Goal: Task Accomplishment & Management: Use online tool/utility

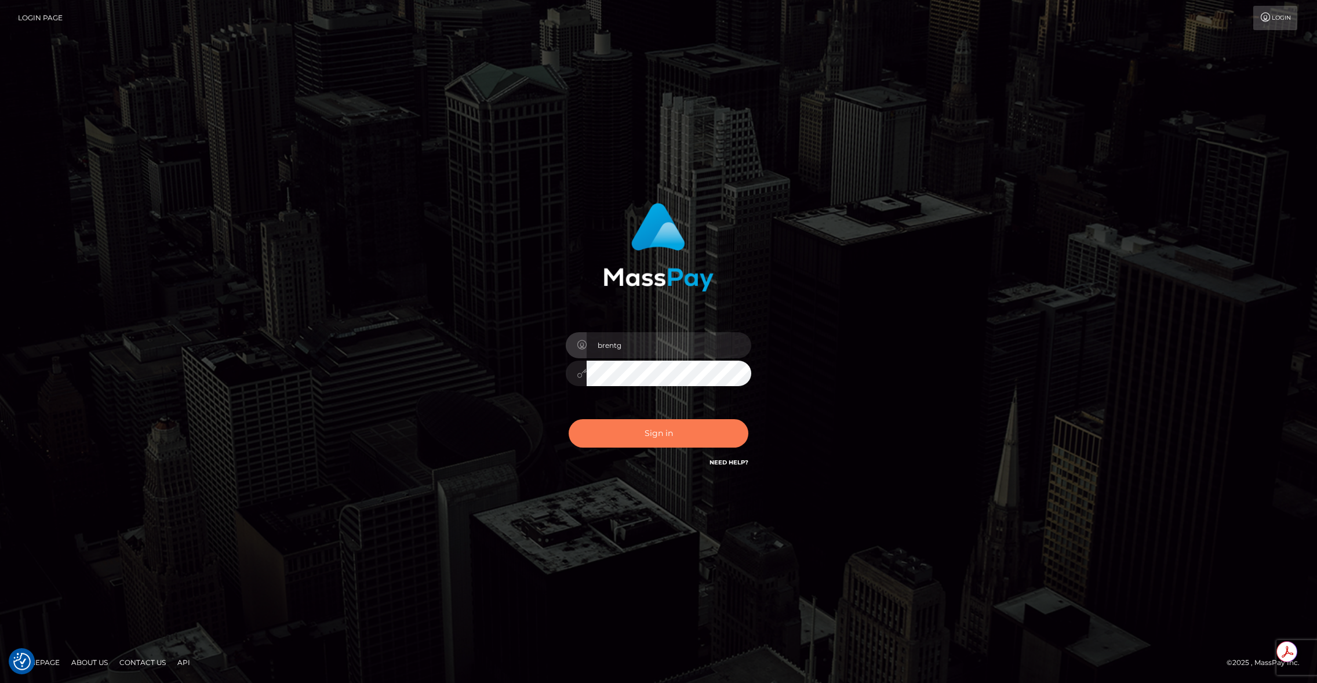
click at [651, 420] on button "Sign in" at bounding box center [659, 433] width 180 height 28
type input "brentg"
click at [648, 434] on button "Sign in" at bounding box center [659, 433] width 180 height 28
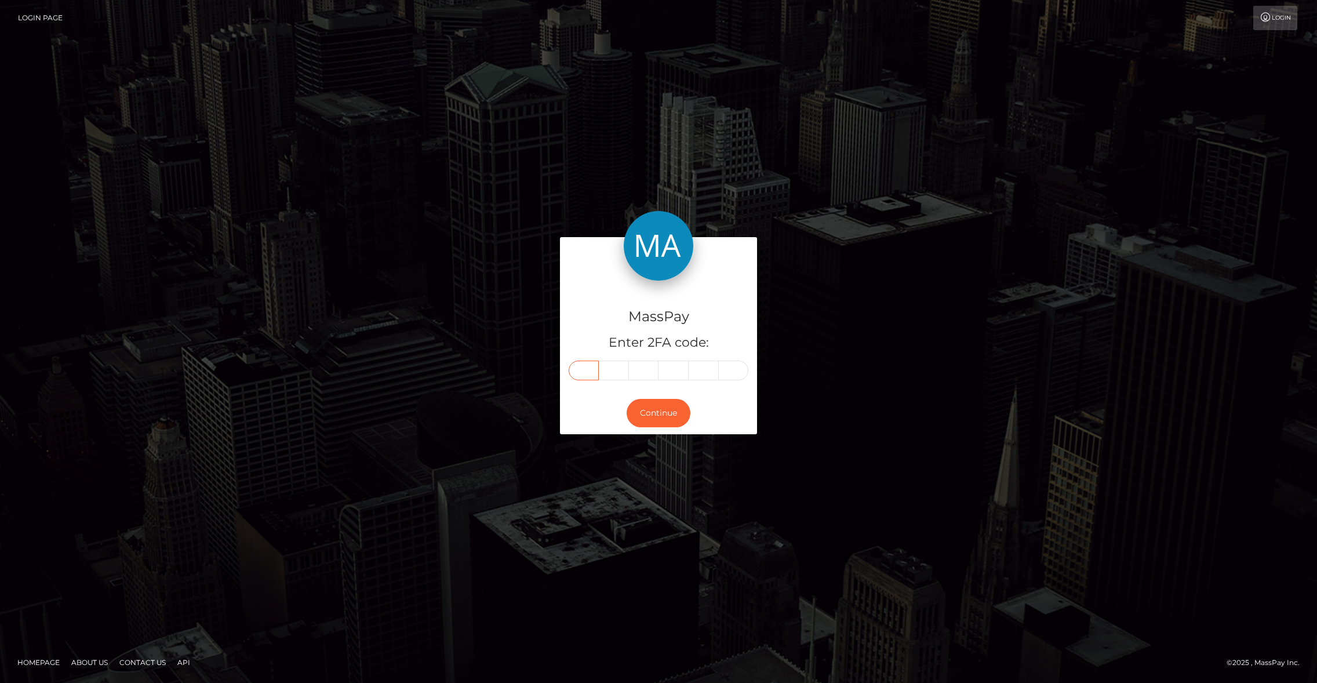
paste input "9"
type input "9"
type input "5"
type input "7"
type input "1"
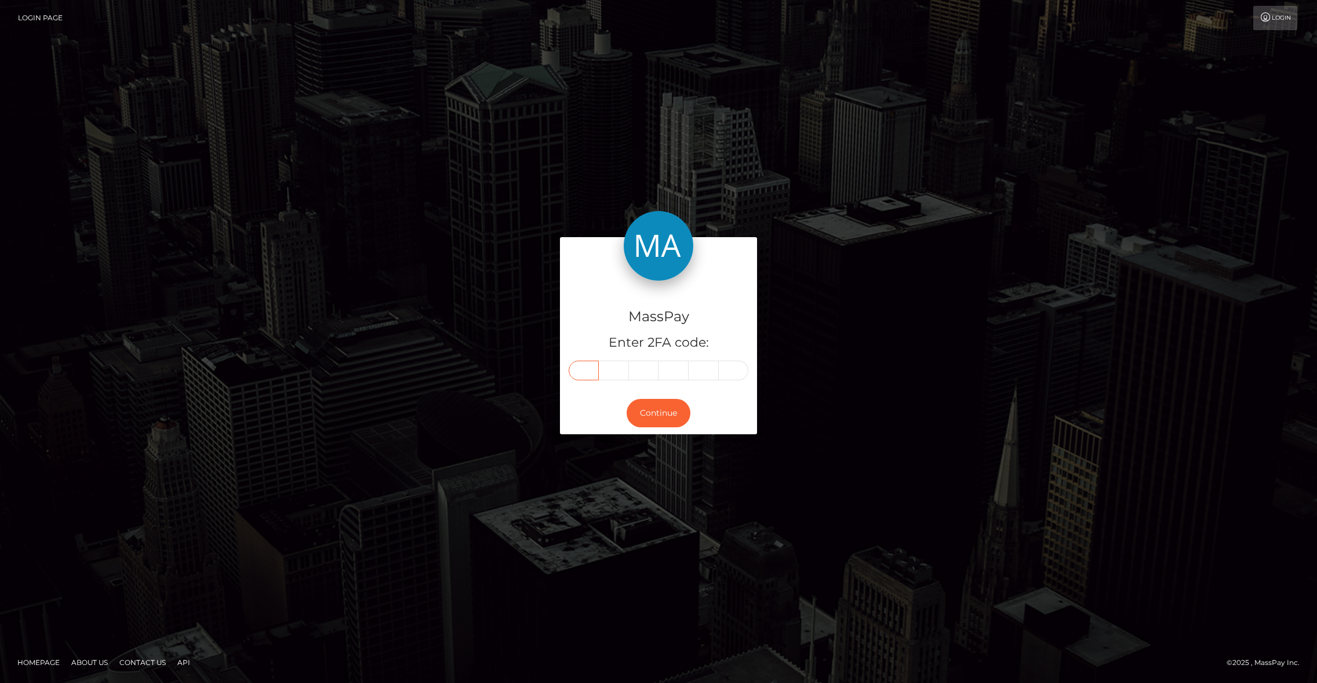
type input "5"
type input "3"
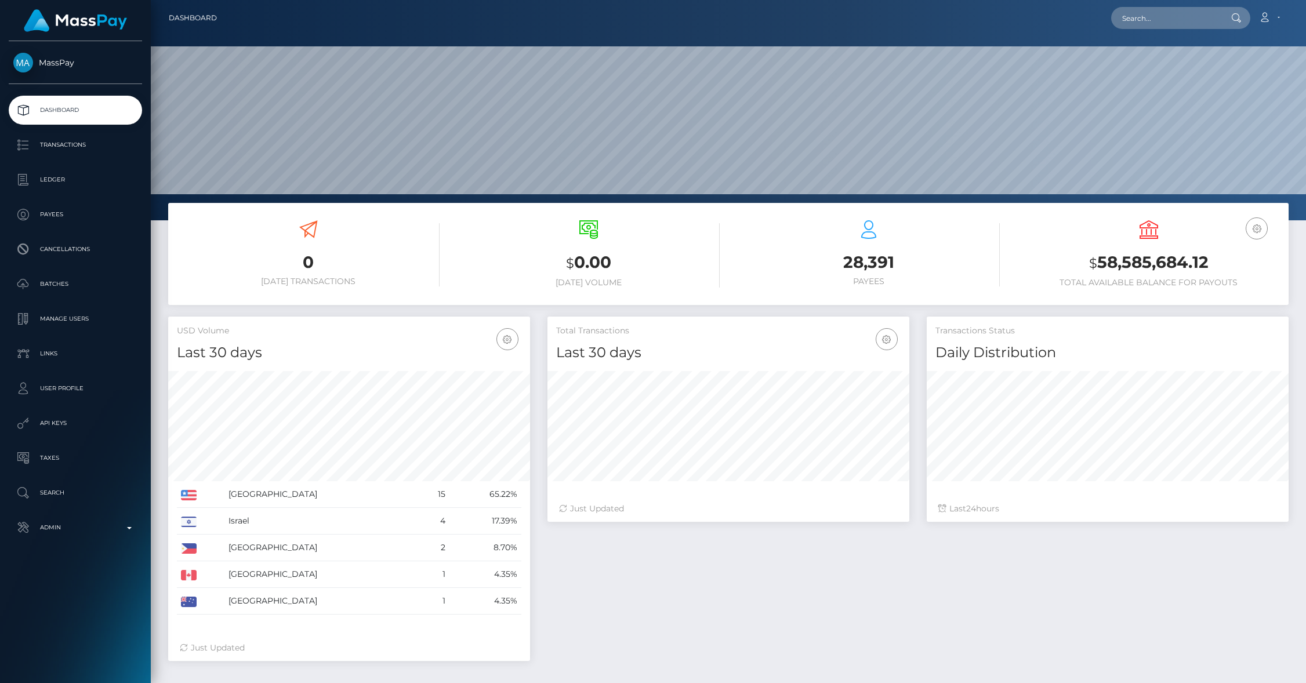
scroll to position [205, 362]
click at [117, 533] on p "Admin" at bounding box center [75, 527] width 124 height 17
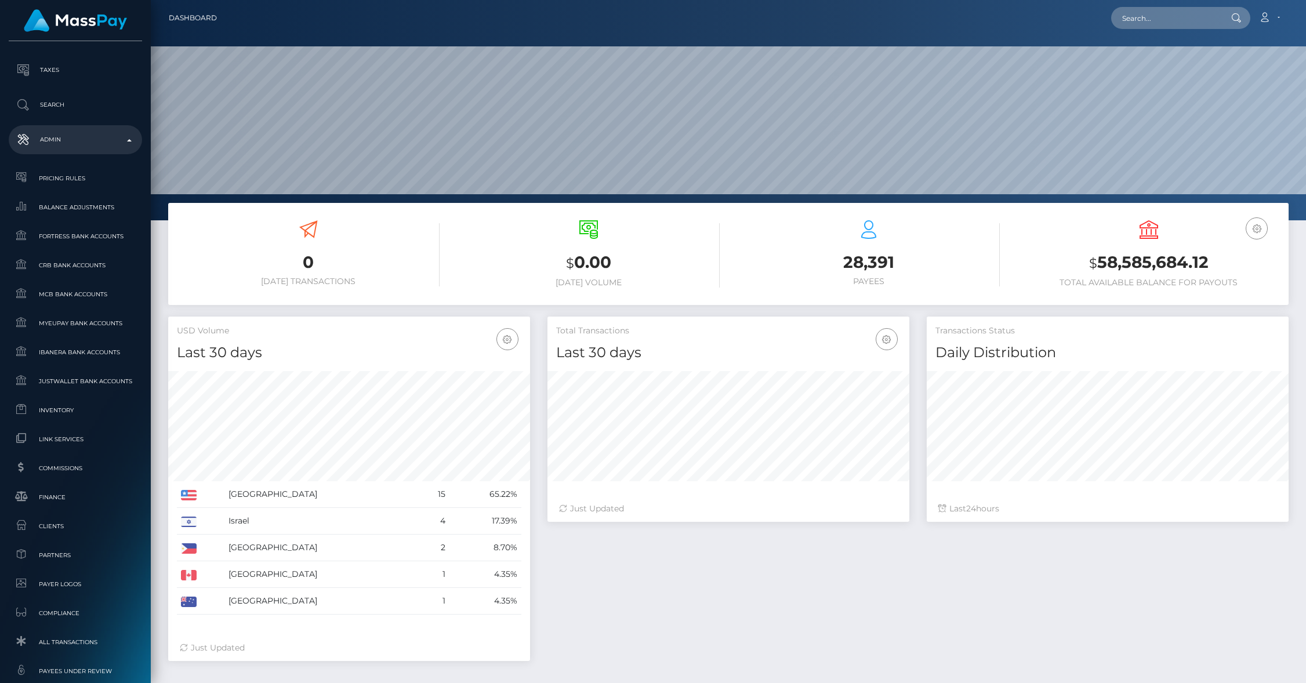
scroll to position [405, 0]
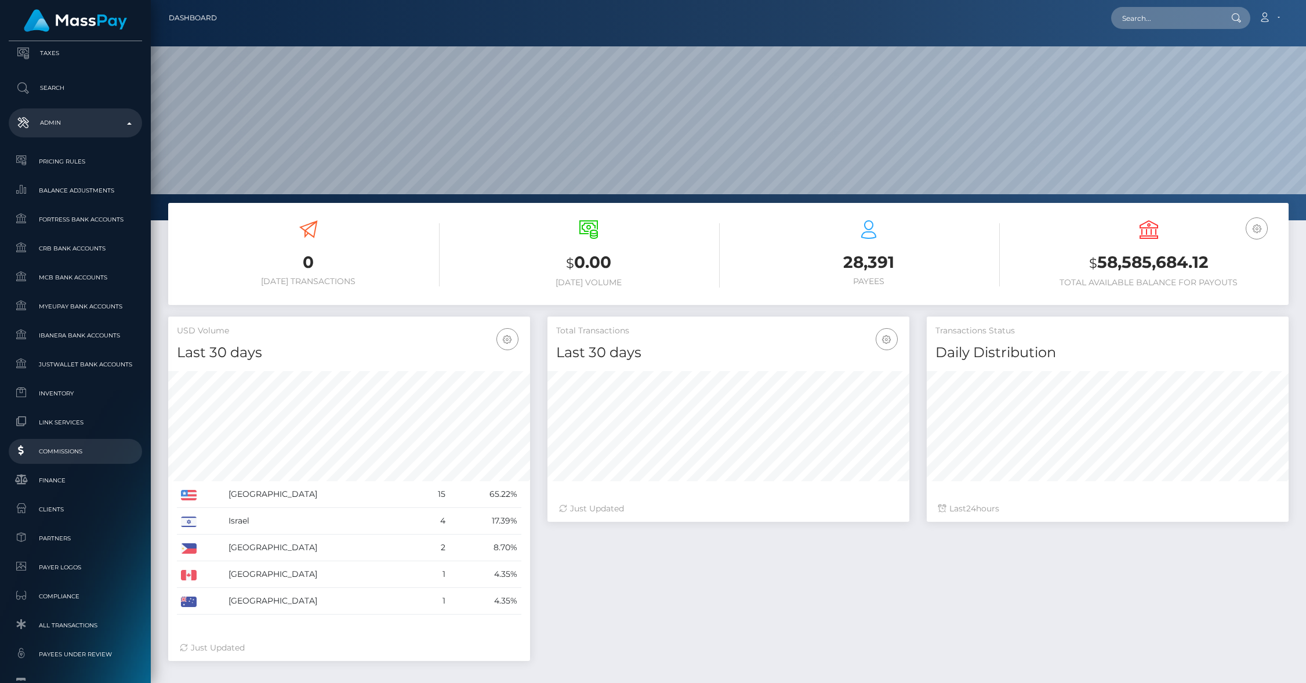
click at [77, 450] on span "Commissions" at bounding box center [75, 451] width 124 height 13
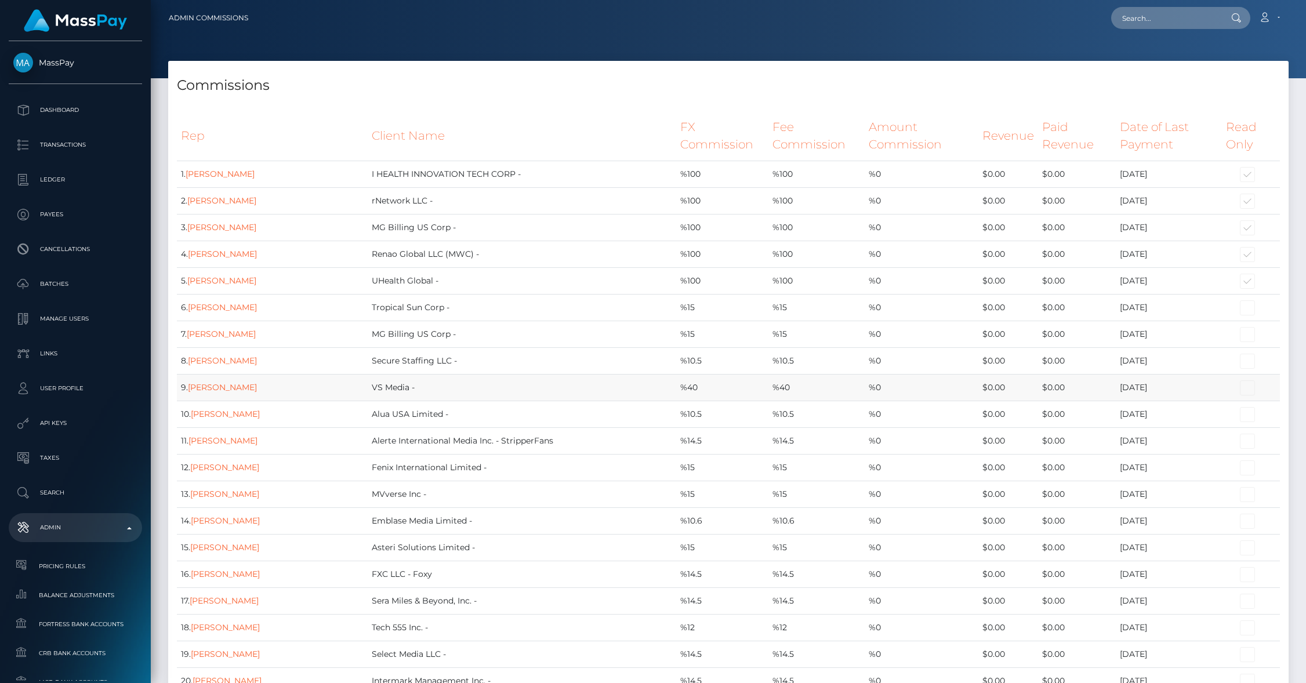
click at [576, 386] on td "VS Media -" at bounding box center [522, 387] width 308 height 27
